Goal: Navigation & Orientation: Find specific page/section

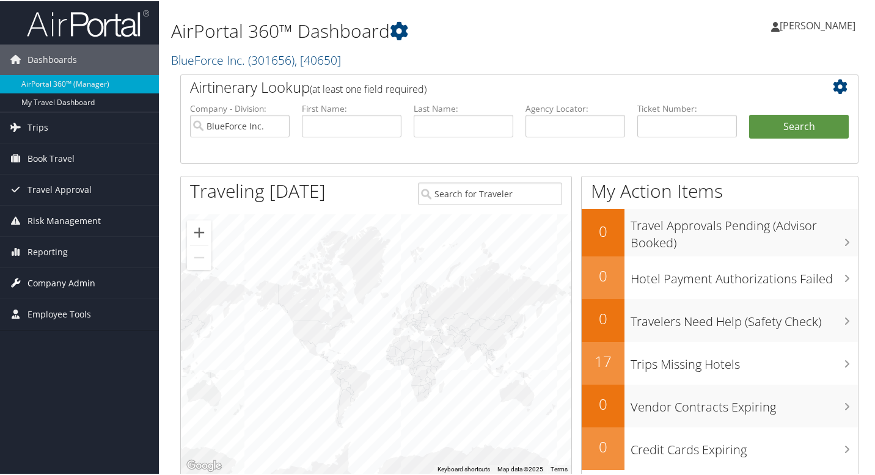
click at [48, 278] on span "Company Admin" at bounding box center [61, 282] width 68 height 31
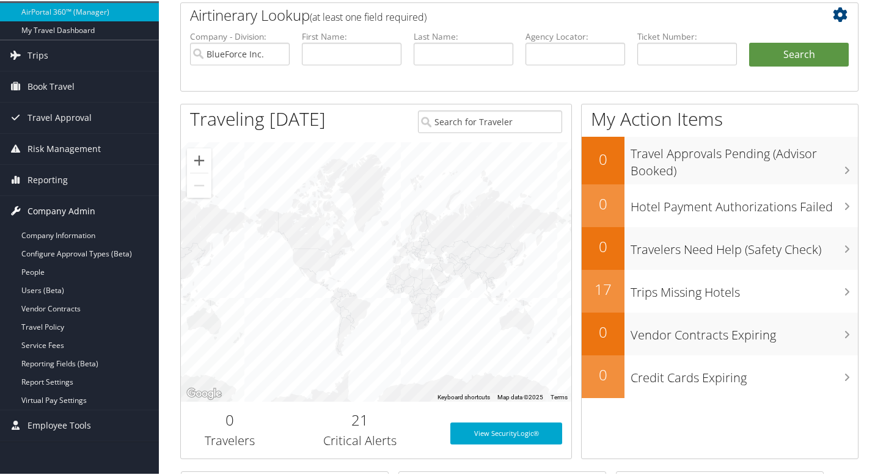
scroll to position [73, 0]
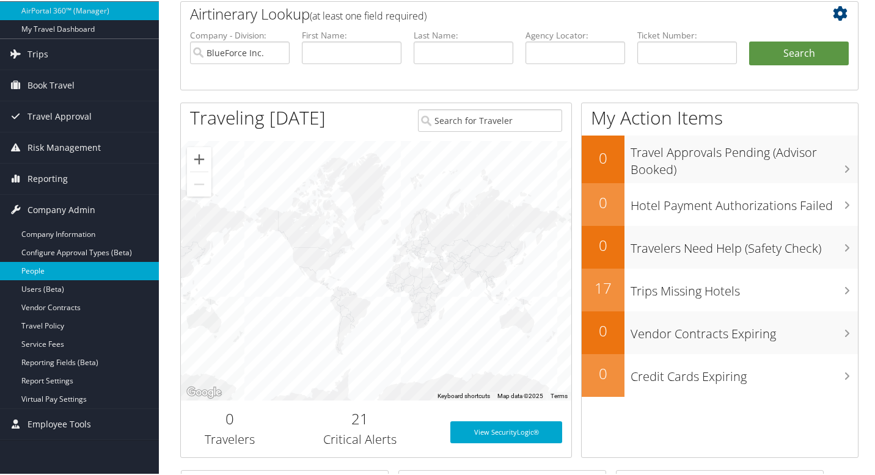
click at [43, 269] on link "People" at bounding box center [79, 270] width 159 height 18
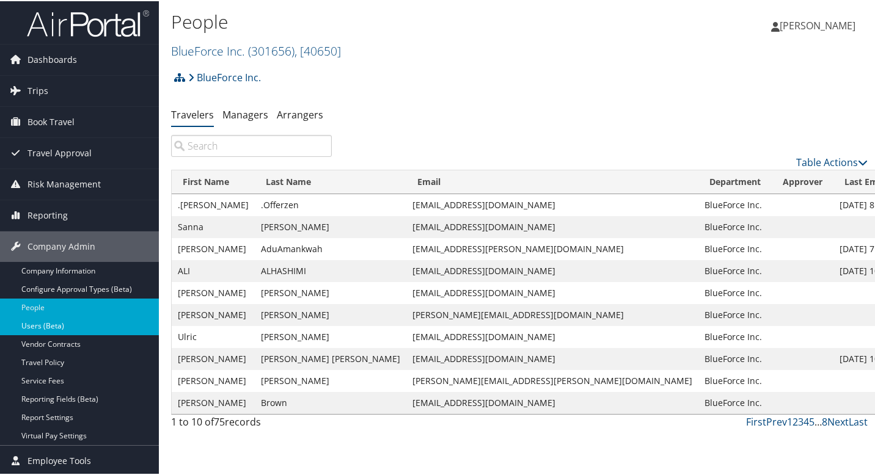
scroll to position [1, 0]
click at [58, 214] on span "Reporting" at bounding box center [47, 214] width 40 height 31
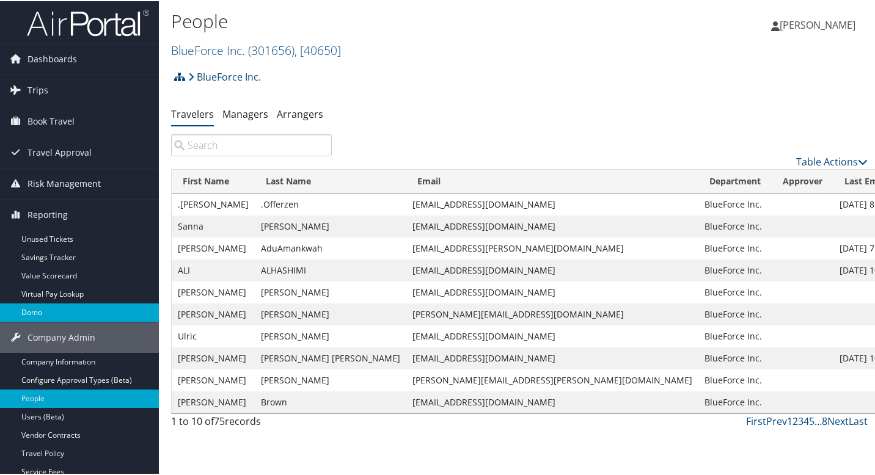
click at [51, 307] on link "Domo" at bounding box center [79, 311] width 159 height 18
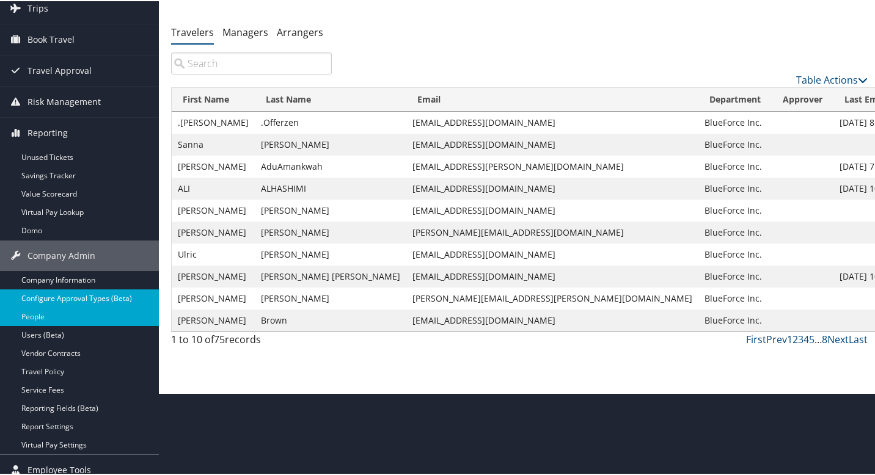
scroll to position [92, 0]
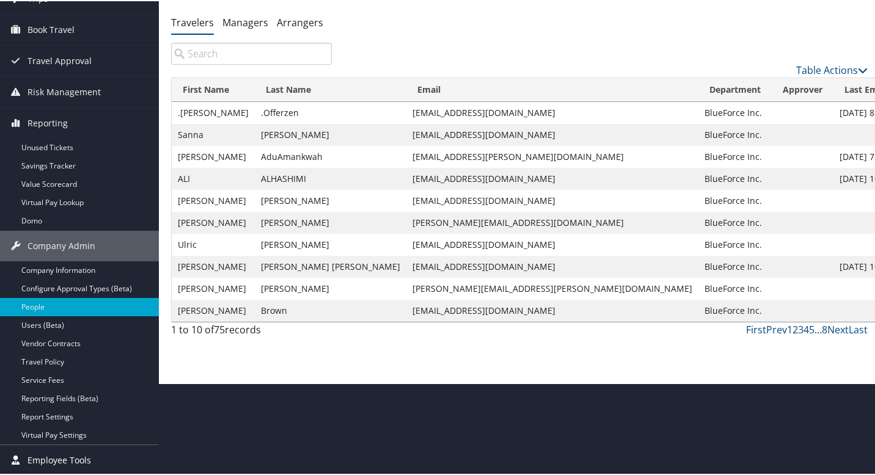
click at [77, 455] on span "Employee Tools" at bounding box center [59, 459] width 64 height 31
click at [76, 460] on span "Employee Tools" at bounding box center [59, 459] width 64 height 31
click at [73, 462] on span "Employee Tools" at bounding box center [59, 459] width 64 height 31
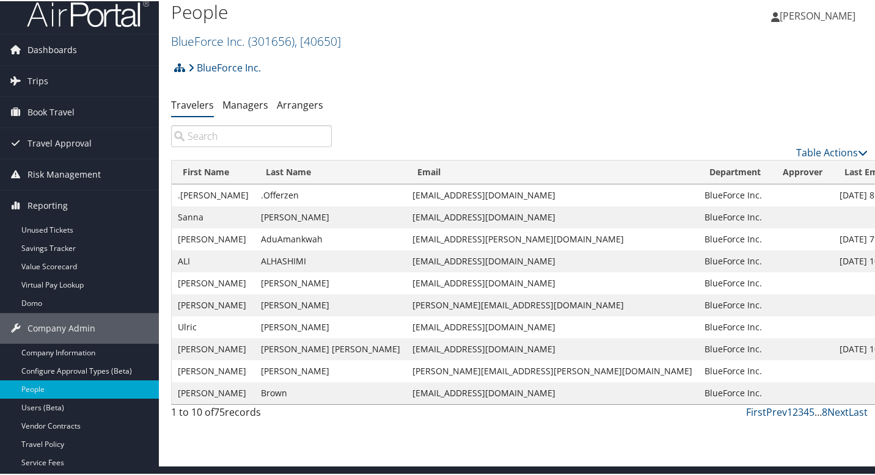
scroll to position [0, 0]
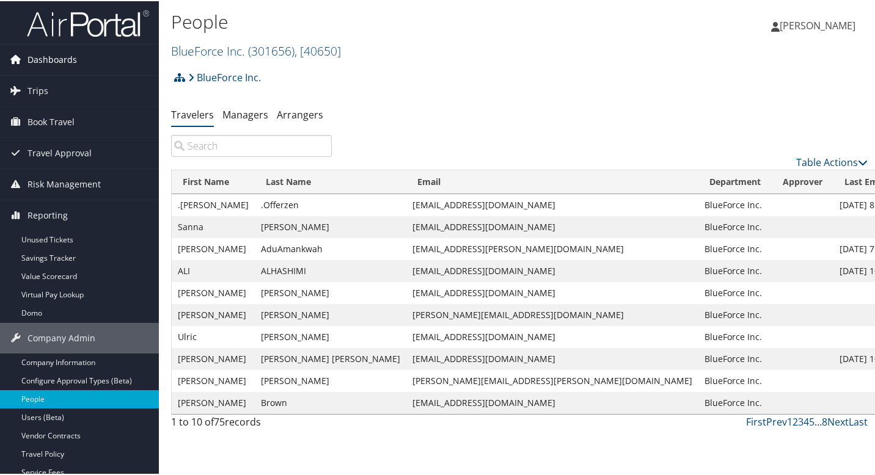
click at [65, 61] on span "Dashboards" at bounding box center [51, 58] width 49 height 31
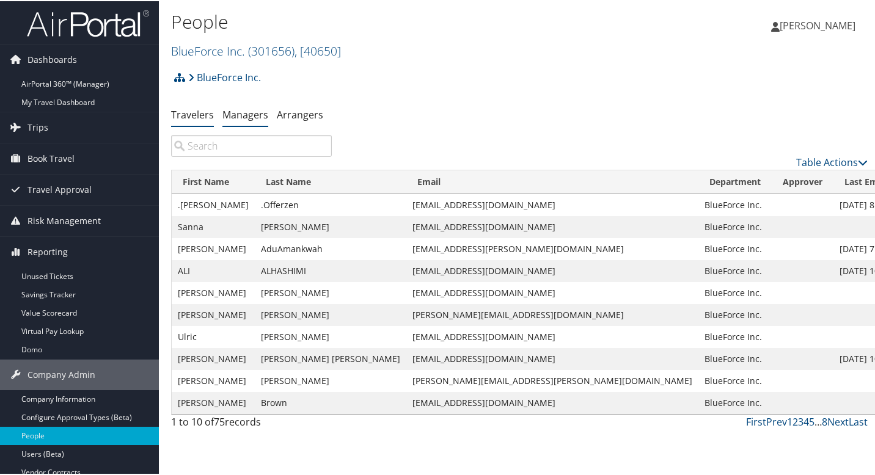
click at [246, 113] on link "Managers" at bounding box center [245, 113] width 46 height 13
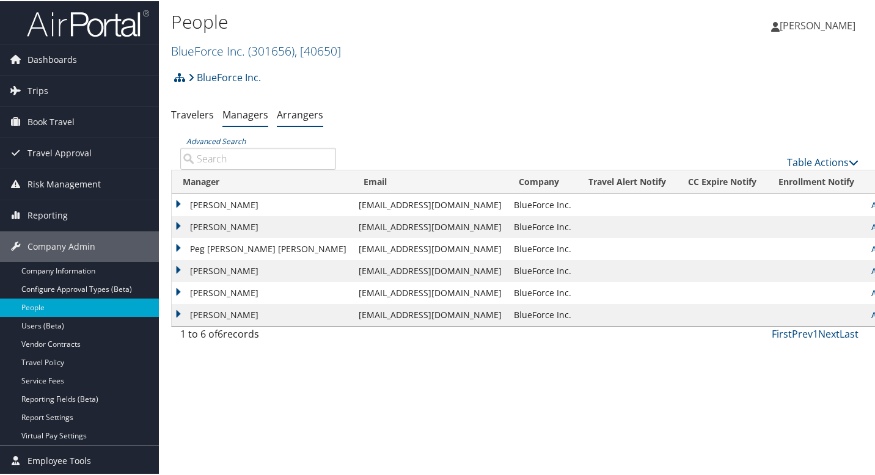
click at [294, 117] on link "Arrangers" at bounding box center [300, 113] width 46 height 13
click at [306, 115] on link "Arrangers" at bounding box center [300, 113] width 46 height 13
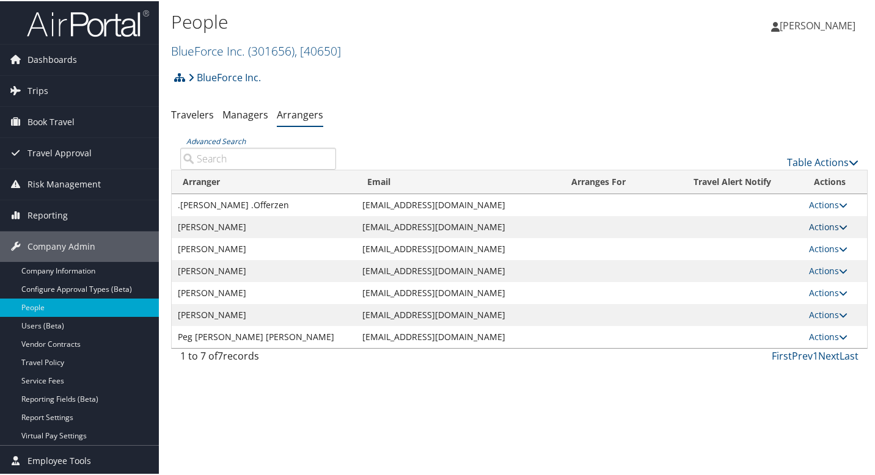
click at [839, 229] on icon at bounding box center [843, 226] width 9 height 9
click at [826, 306] on link "Delete" at bounding box center [833, 306] width 68 height 21
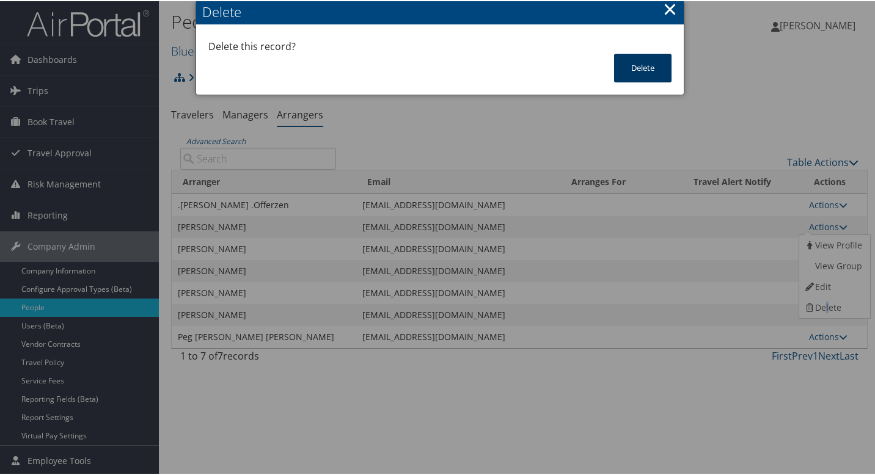
click at [632, 62] on button "Delete" at bounding box center [642, 67] width 57 height 29
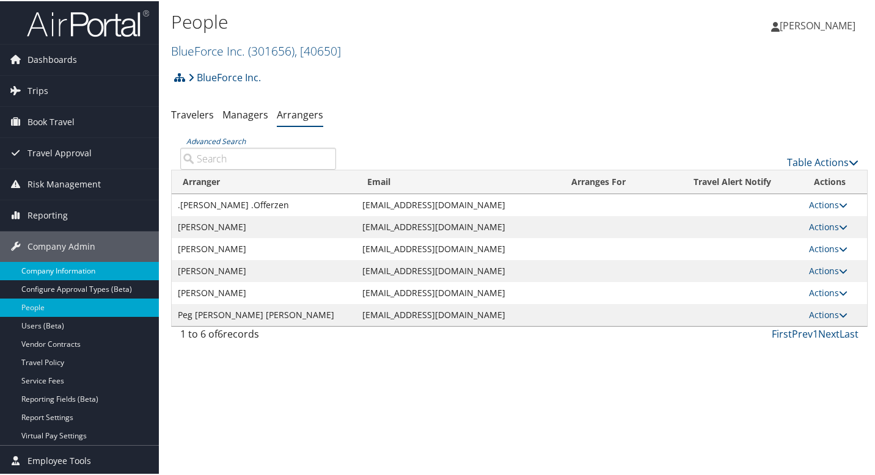
click at [75, 268] on link "Company Information" at bounding box center [79, 270] width 159 height 18
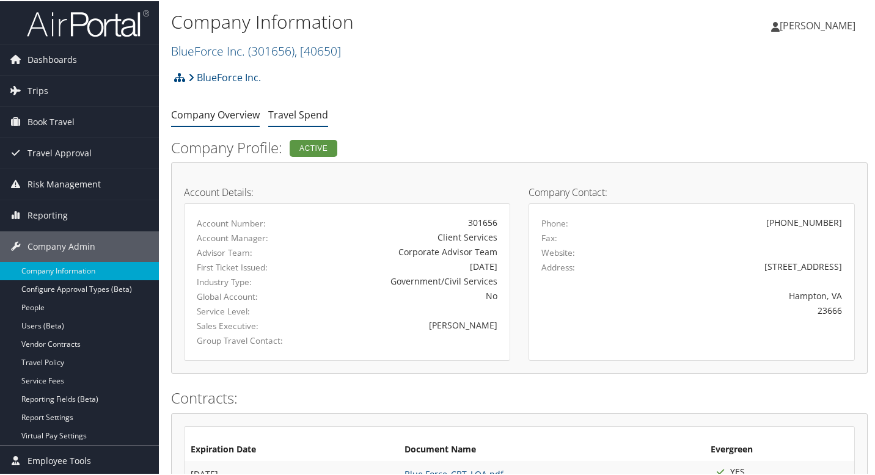
click at [284, 115] on link "Travel Spend" at bounding box center [298, 113] width 60 height 13
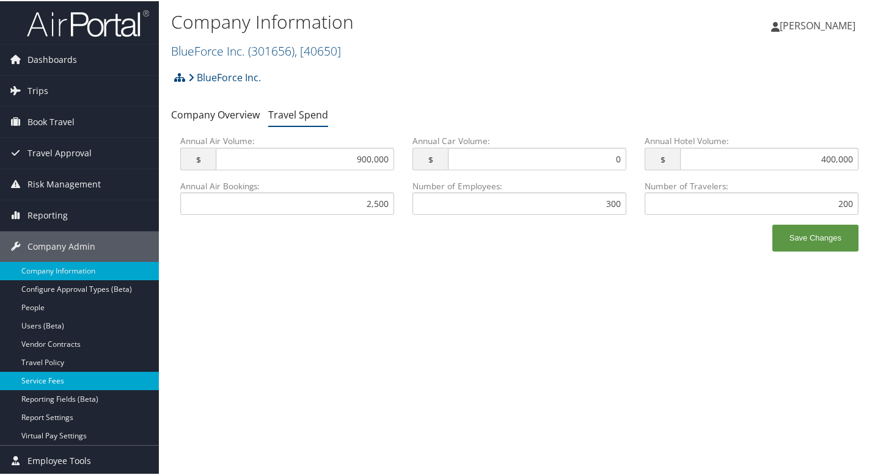
click at [47, 379] on link "Service Fees" at bounding box center [79, 380] width 159 height 18
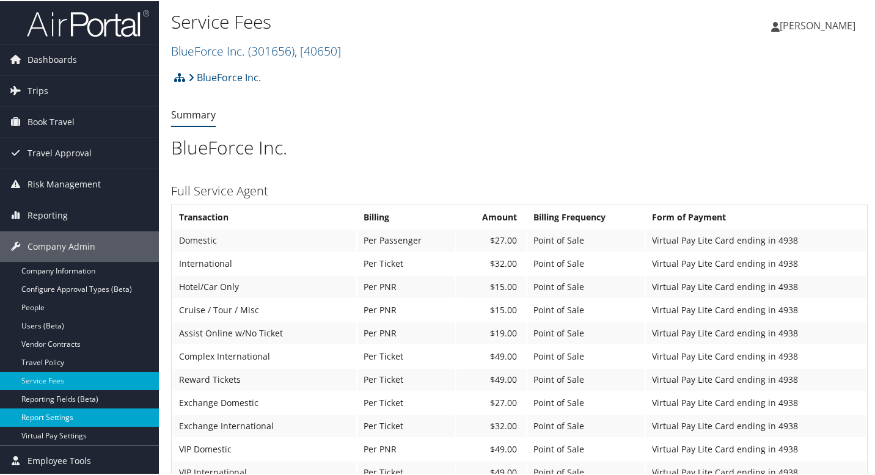
click at [54, 416] on link "Report Settings" at bounding box center [79, 417] width 159 height 18
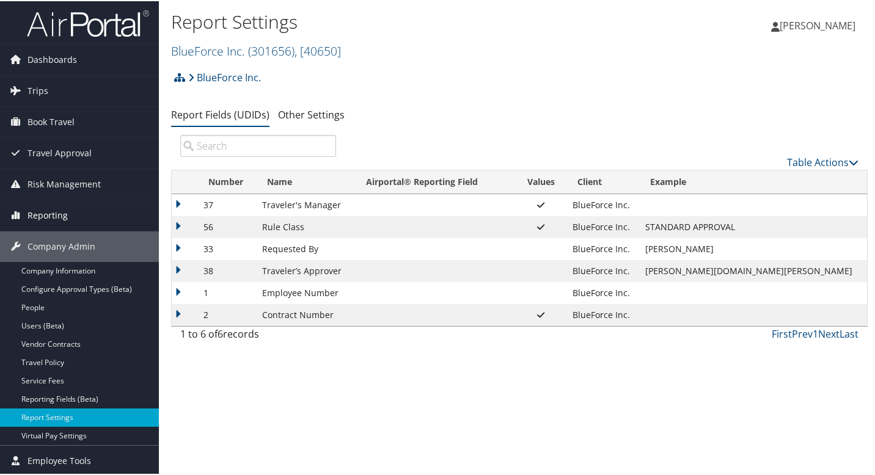
click at [57, 214] on span "Reporting" at bounding box center [47, 214] width 40 height 31
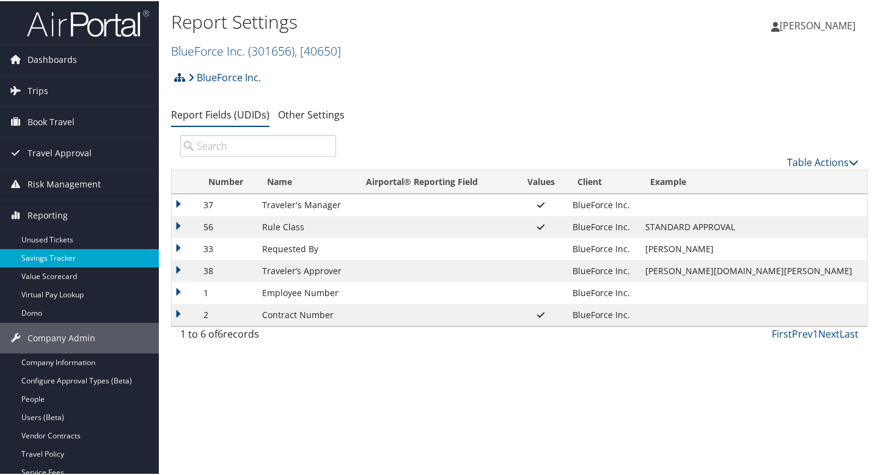
click at [49, 257] on link "Savings Tracker" at bounding box center [79, 257] width 159 height 18
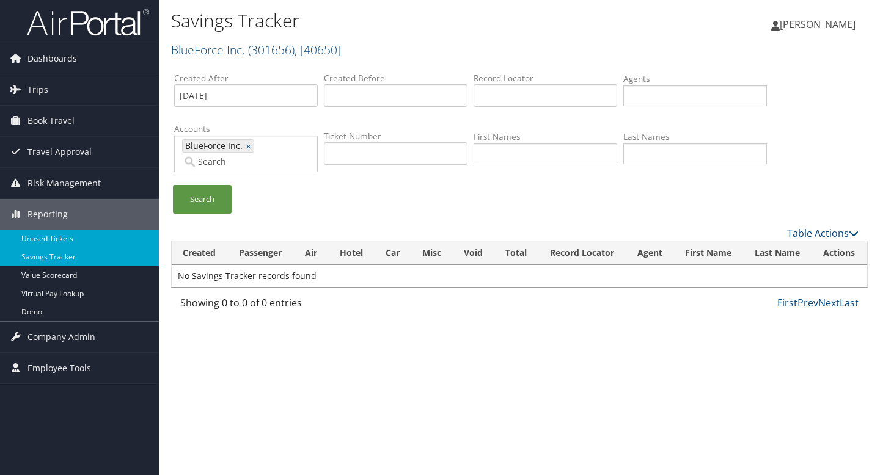
click at [53, 238] on link "Unused Tickets" at bounding box center [79, 239] width 159 height 18
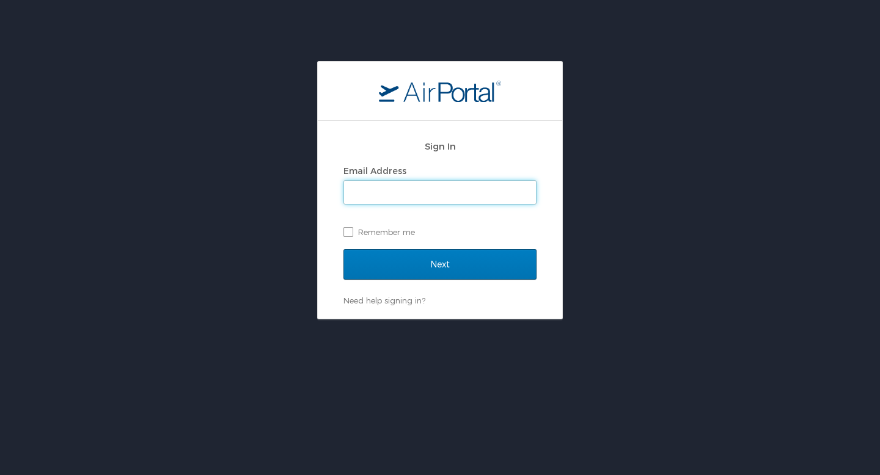
type input "[EMAIL_ADDRESS][DOMAIN_NAME]"
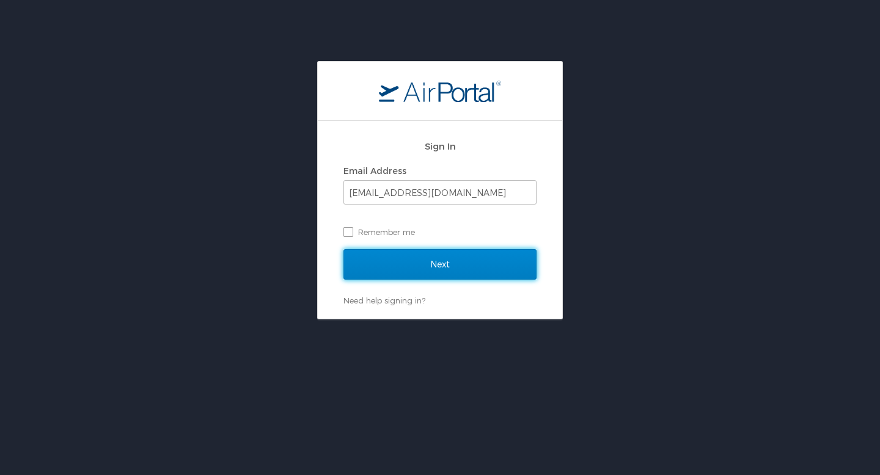
click at [467, 263] on input "Next" at bounding box center [439, 264] width 193 height 31
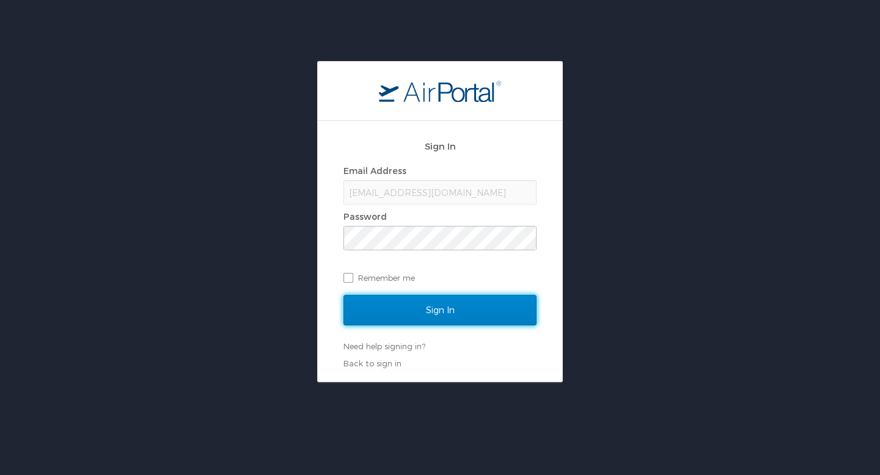
click at [450, 311] on input "Sign In" at bounding box center [439, 310] width 193 height 31
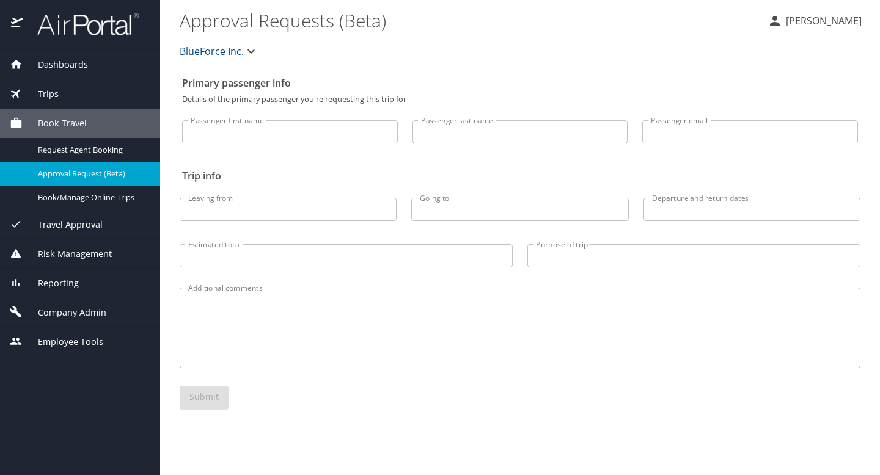
click at [57, 312] on span "Company Admin" at bounding box center [65, 312] width 84 height 13
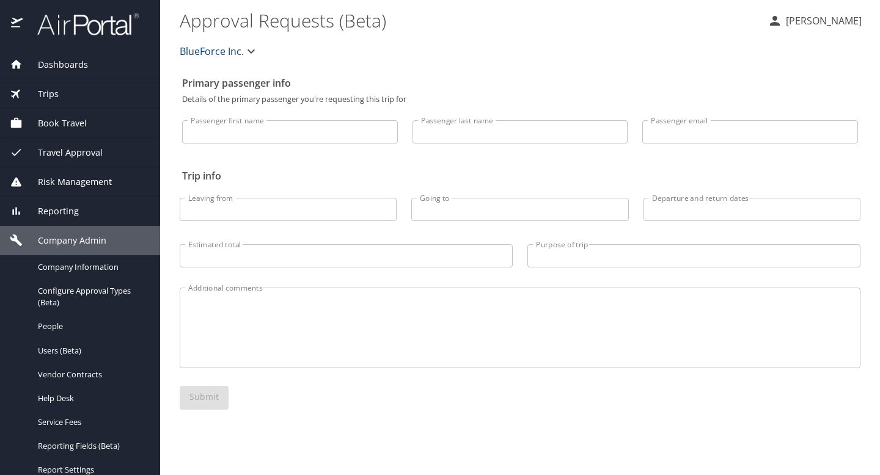
click at [75, 242] on span "Company Admin" at bounding box center [65, 240] width 84 height 13
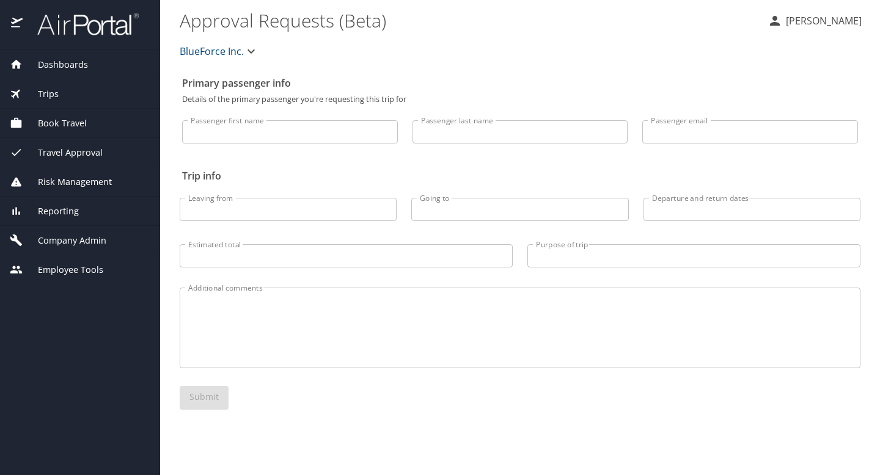
click at [75, 242] on span "Company Admin" at bounding box center [65, 240] width 84 height 13
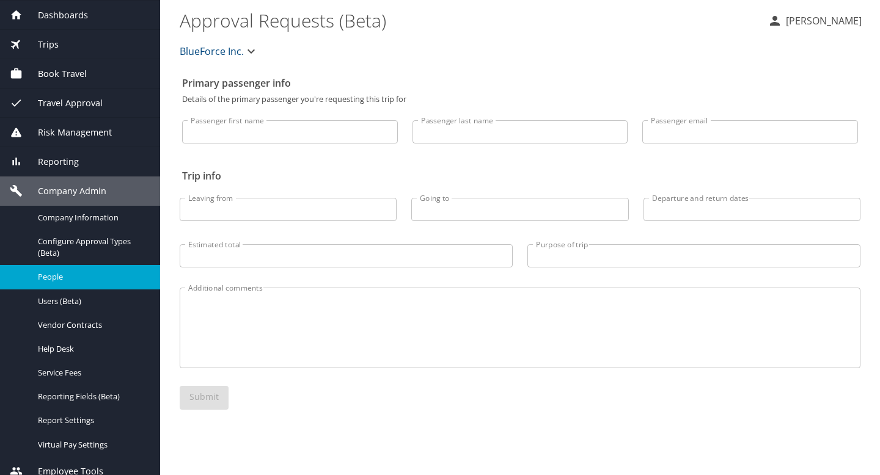
scroll to position [60, 0]
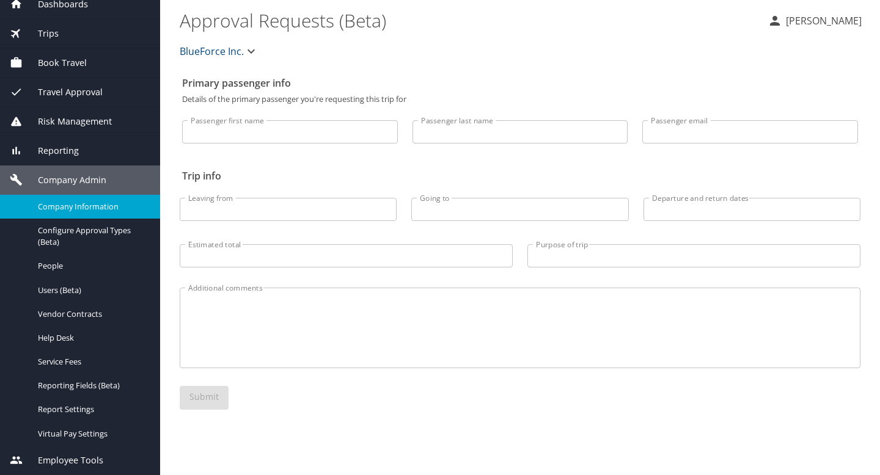
click at [98, 208] on span "Company Information" at bounding box center [92, 207] width 108 height 12
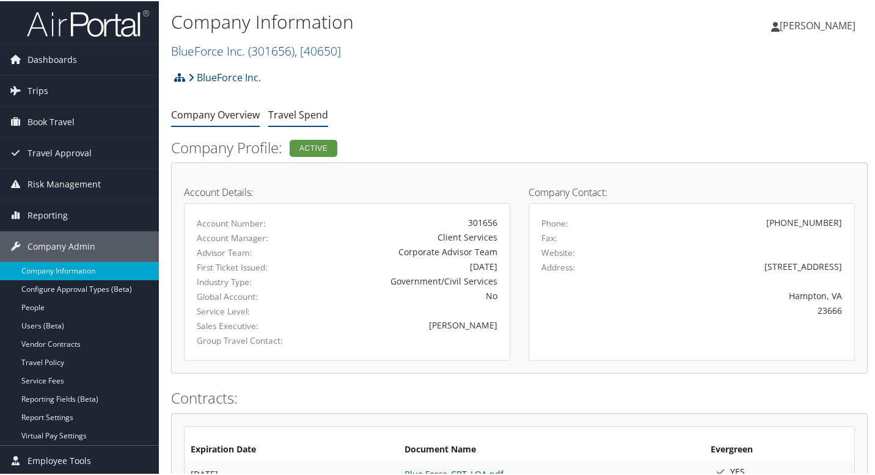
click at [301, 114] on link "Travel Spend" at bounding box center [298, 113] width 60 height 13
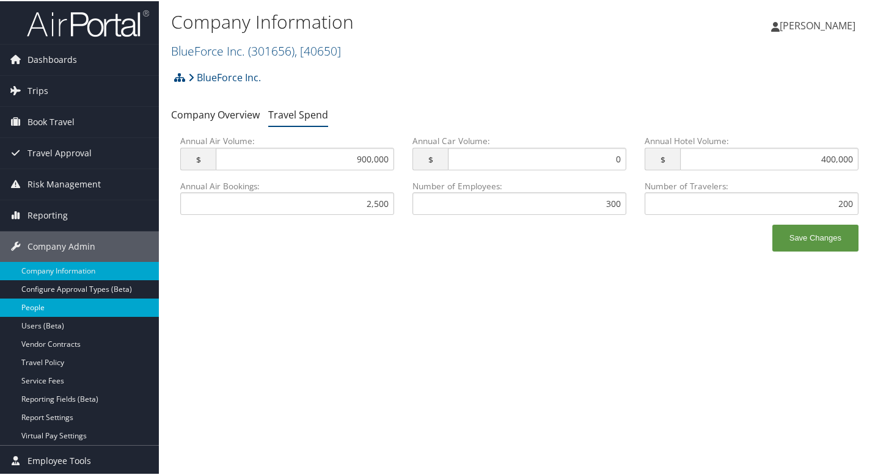
click at [44, 313] on link "People" at bounding box center [79, 307] width 159 height 18
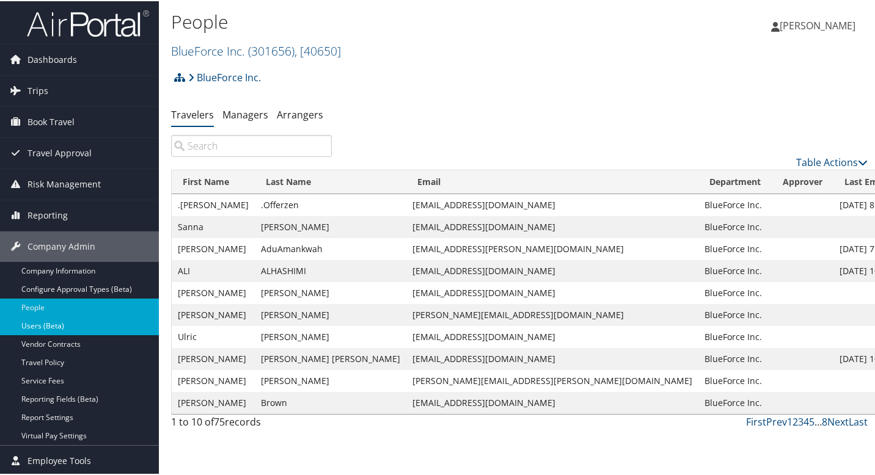
click at [48, 323] on link "Users (Beta)" at bounding box center [79, 325] width 159 height 18
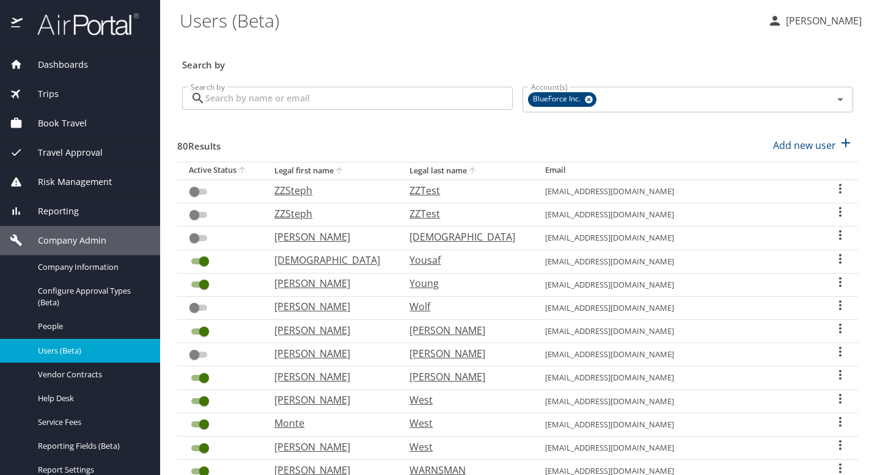
click at [71, 213] on span "Reporting" at bounding box center [51, 211] width 56 height 13
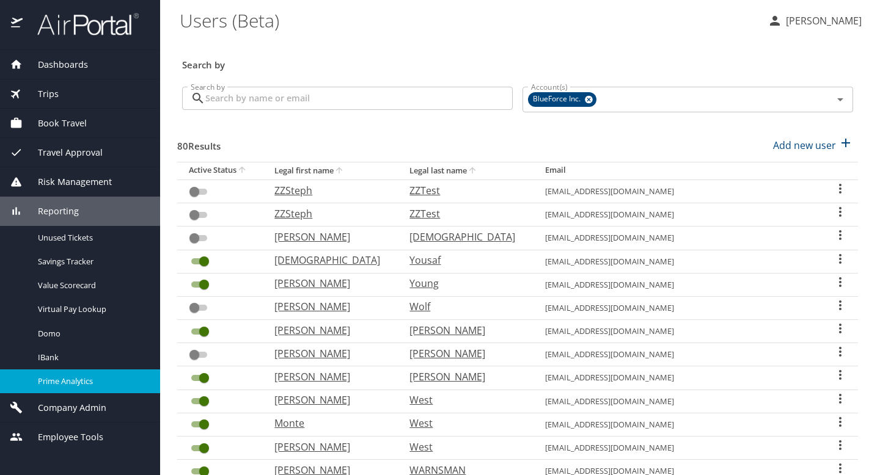
click at [55, 381] on span "Prime Analytics" at bounding box center [92, 382] width 108 height 12
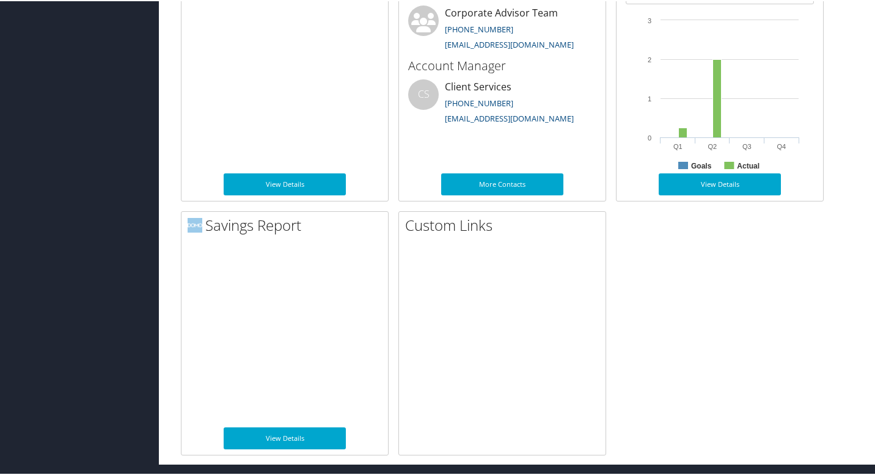
scroll to position [562, 0]
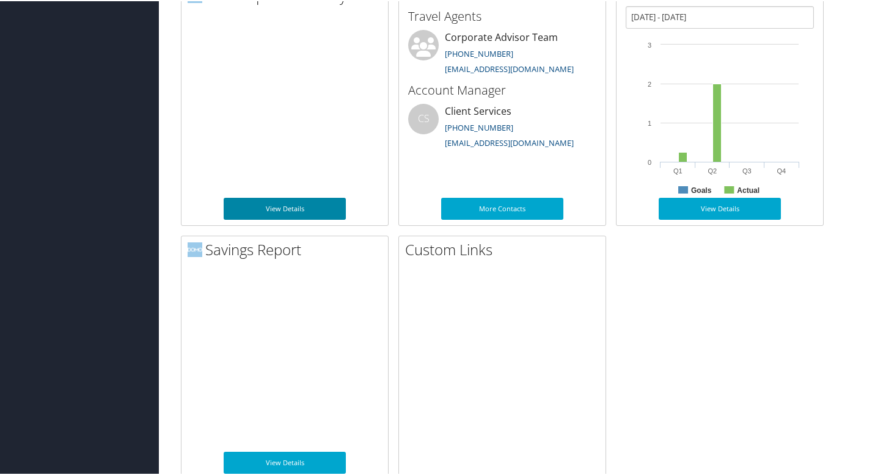
click at [296, 203] on link "View Details" at bounding box center [285, 208] width 122 height 22
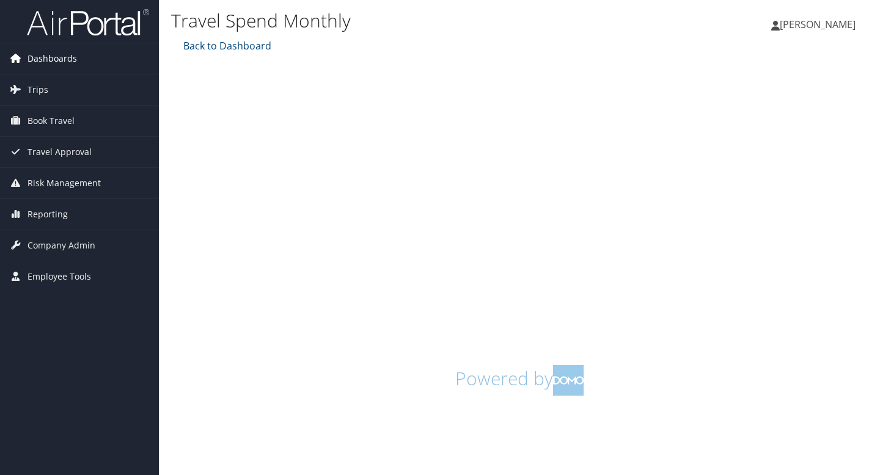
click at [65, 55] on span "Dashboards" at bounding box center [51, 58] width 49 height 31
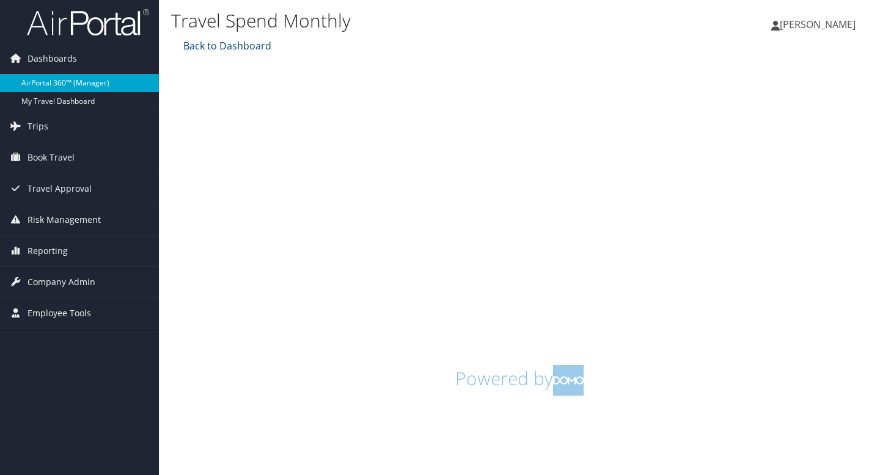
click at [65, 84] on link "AirPortal 360™ (Manager)" at bounding box center [79, 83] width 159 height 18
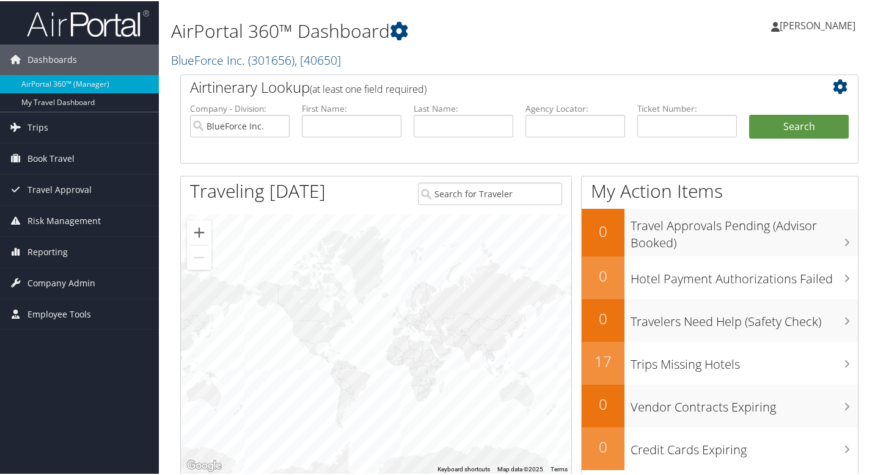
click at [171, 266] on div "Airtinerary Lookup (at least one field required) Company - Division: BlueForce …" at bounding box center [519, 307] width 697 height 469
click at [676, 45] on div "[PERSON_NAME] [PERSON_NAME] My Settings Travel Agency Contacts View Travel Prof…" at bounding box center [733, 29] width 293 height 47
